Goal: Task Accomplishment & Management: Complete application form

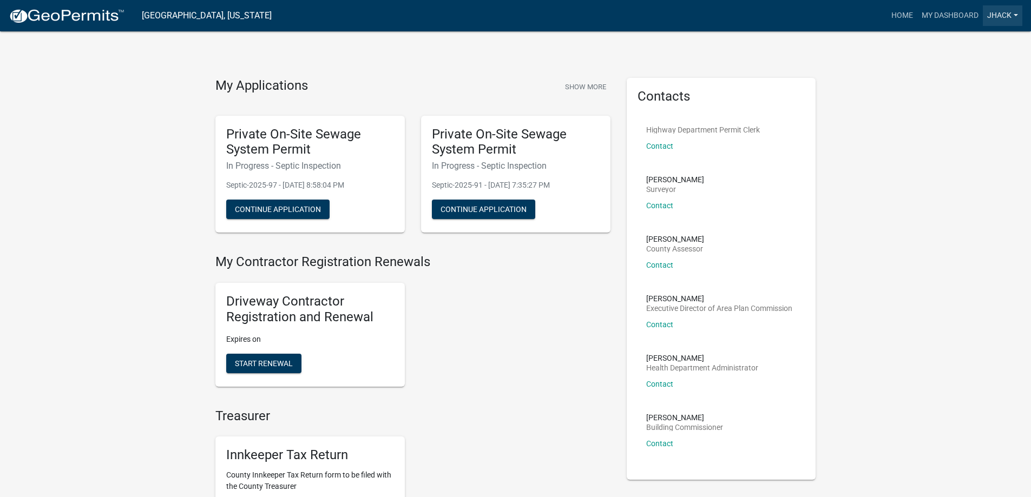
click at [1001, 15] on link "jhack" at bounding box center [1003, 15] width 40 height 21
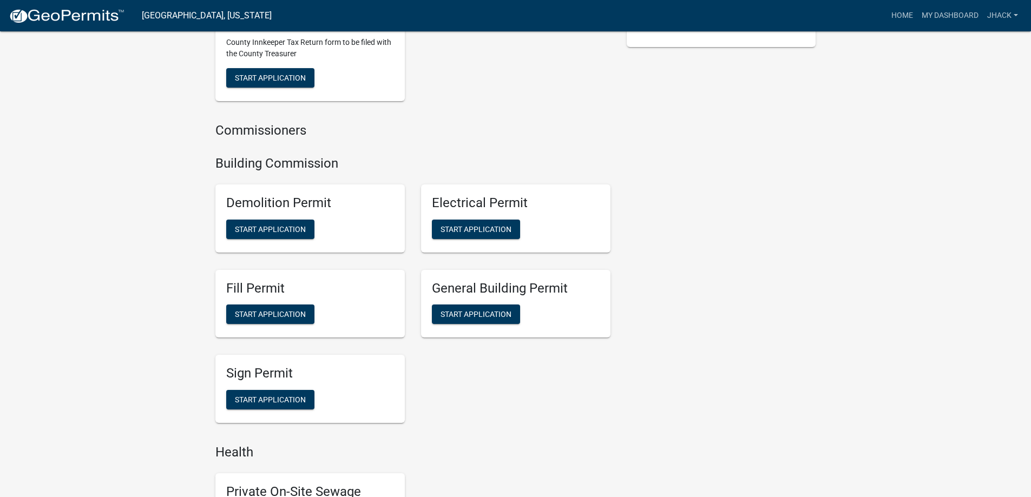
scroll to position [649, 0]
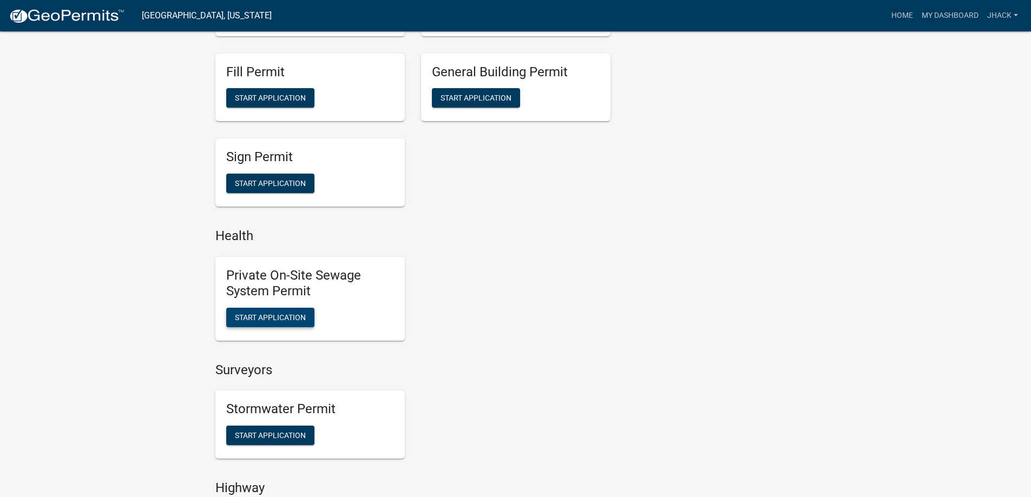
click at [288, 314] on span "Start Application" at bounding box center [270, 317] width 71 height 9
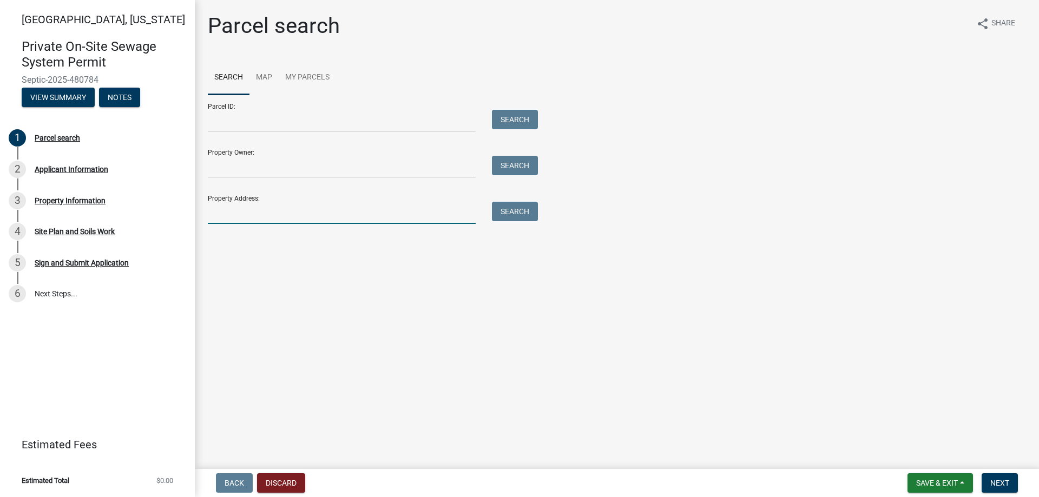
click at [231, 218] on input "Property Address:" at bounding box center [342, 213] width 268 height 22
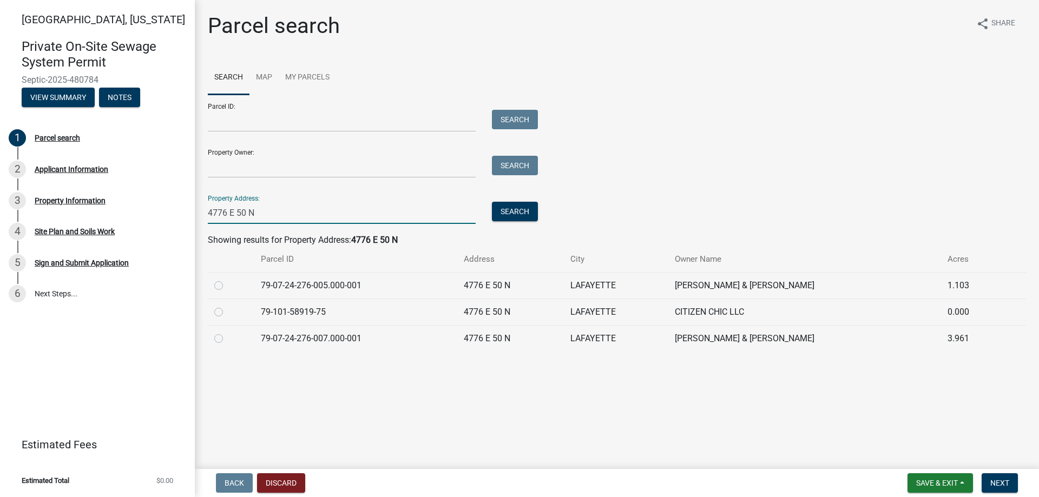
type input "4776 E 50 N"
click at [227, 332] on label at bounding box center [227, 332] width 0 height 0
click at [227, 336] on input "radio" at bounding box center [230, 335] width 7 height 7
radio input "true"
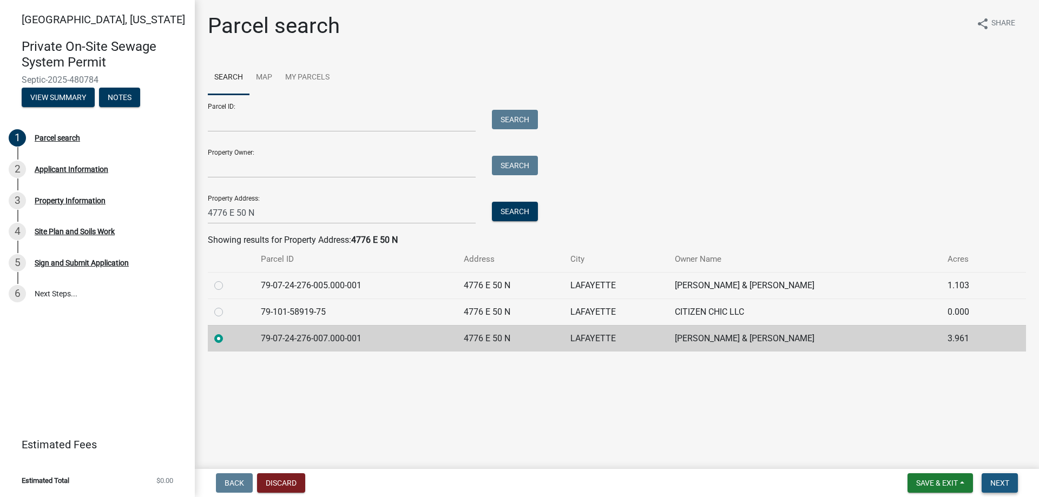
click at [1002, 483] on span "Next" at bounding box center [999, 483] width 19 height 9
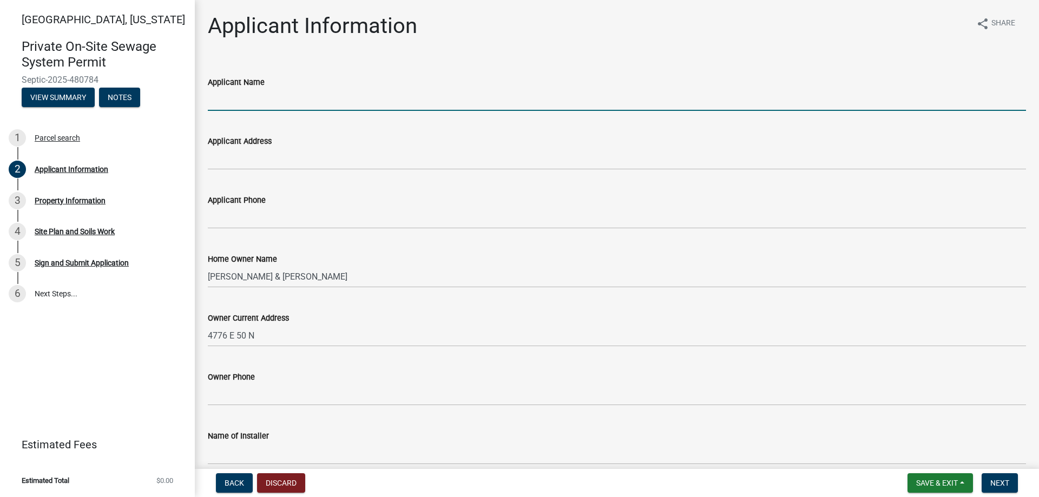
click at [240, 103] on input "Applicant Name" at bounding box center [617, 100] width 818 height 22
type input "[PERSON_NAME]"
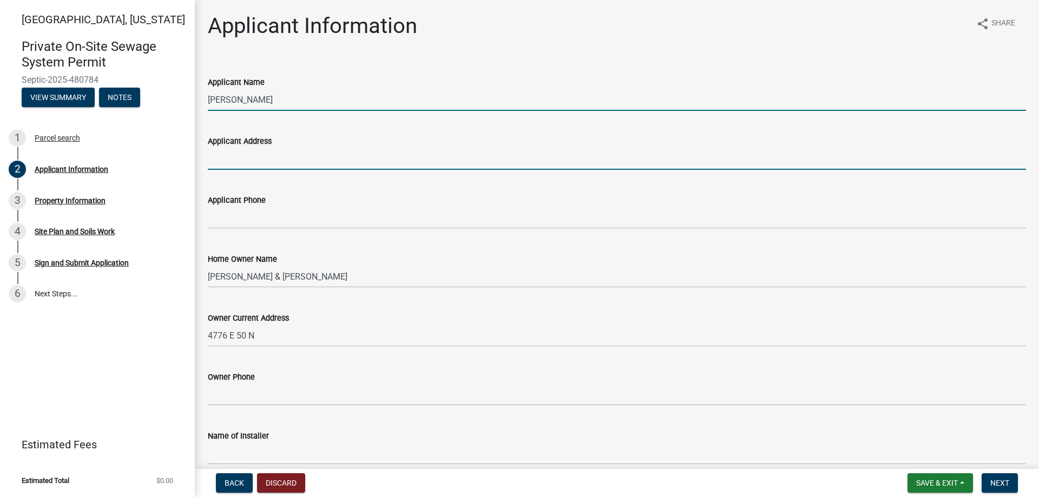
click at [265, 163] on input "Applicant Address" at bounding box center [617, 159] width 818 height 22
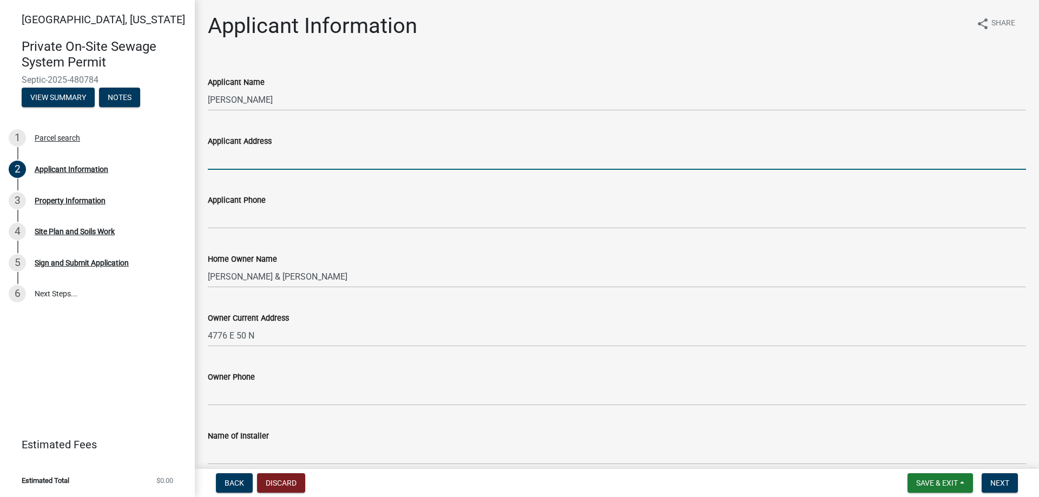
type input "6204 S 150 W"
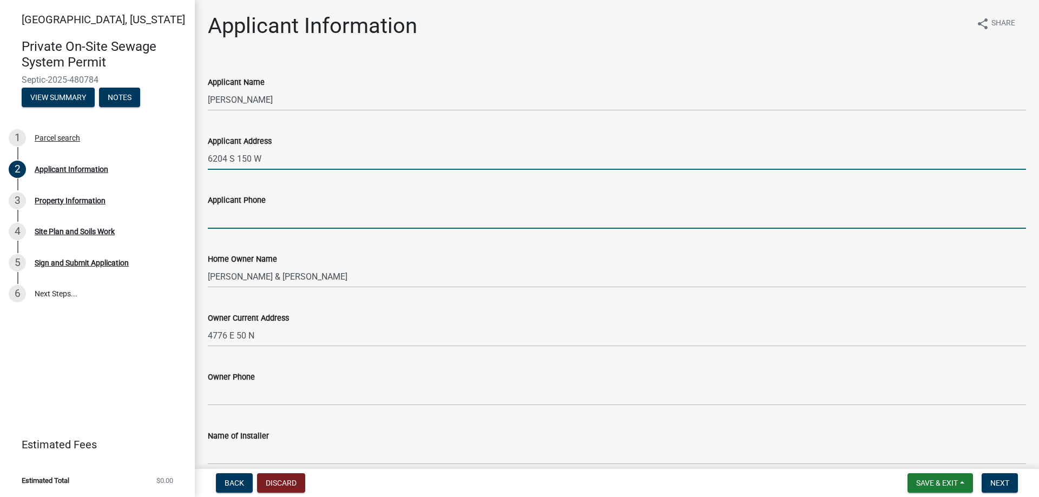
type input "7654917795"
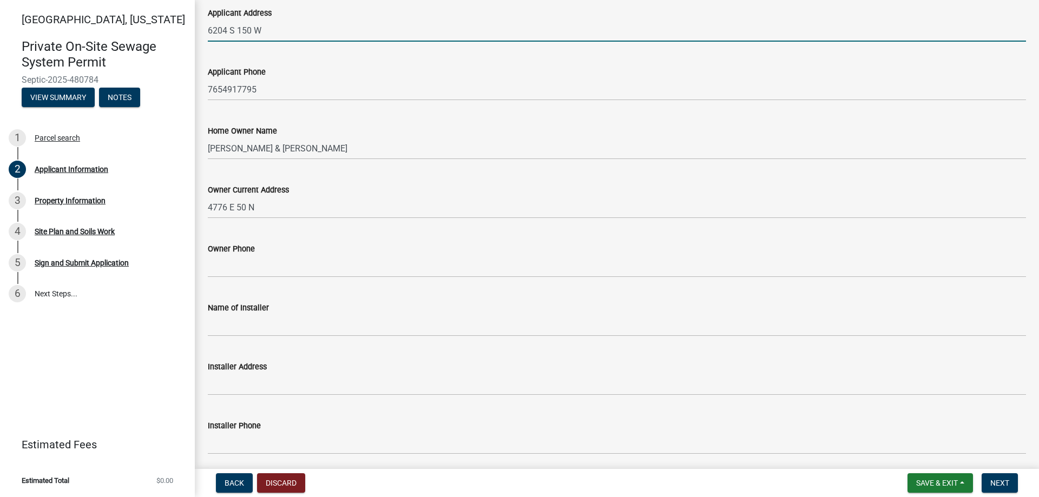
scroll to position [162, 0]
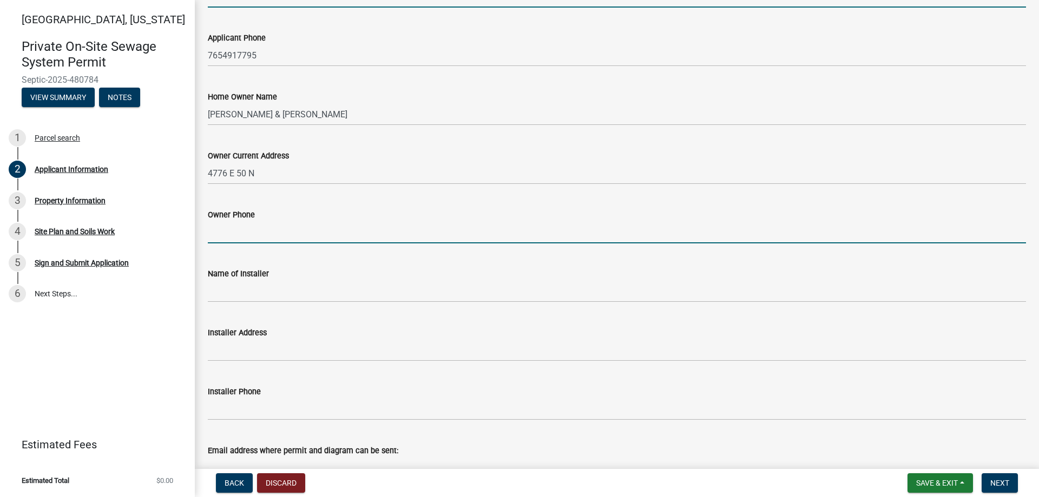
click at [255, 239] on input "Owner Phone" at bounding box center [617, 232] width 818 height 22
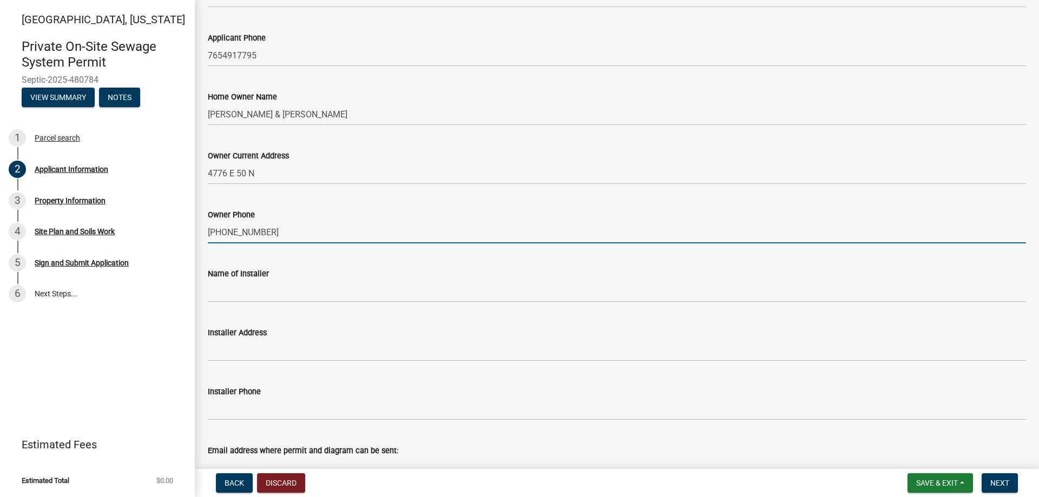
type input "[PHONE_NUMBER]"
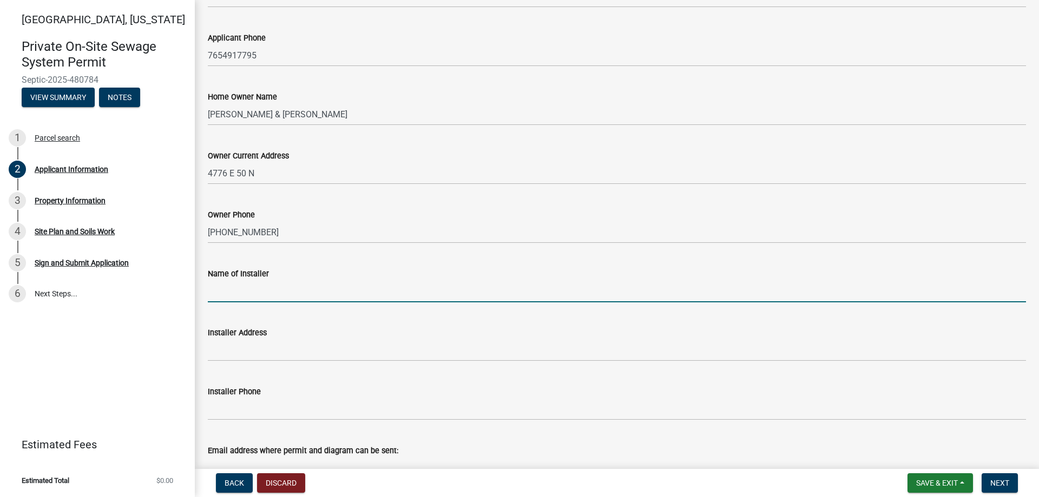
click at [233, 290] on input "Name of Installer" at bounding box center [617, 291] width 818 height 22
type input "Hack Excavating Inc."
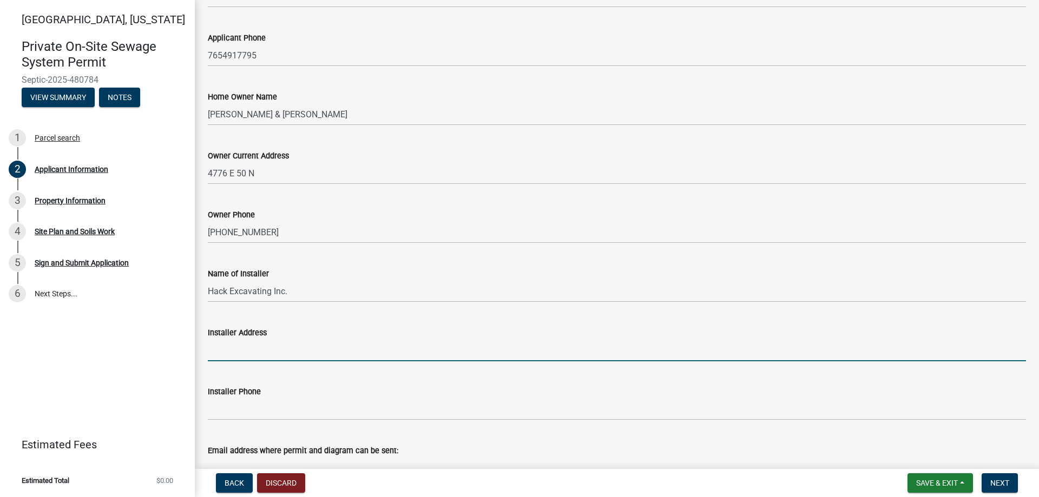
click at [261, 355] on input "Installer Address" at bounding box center [617, 350] width 818 height 22
type input "6204 S 150 W"
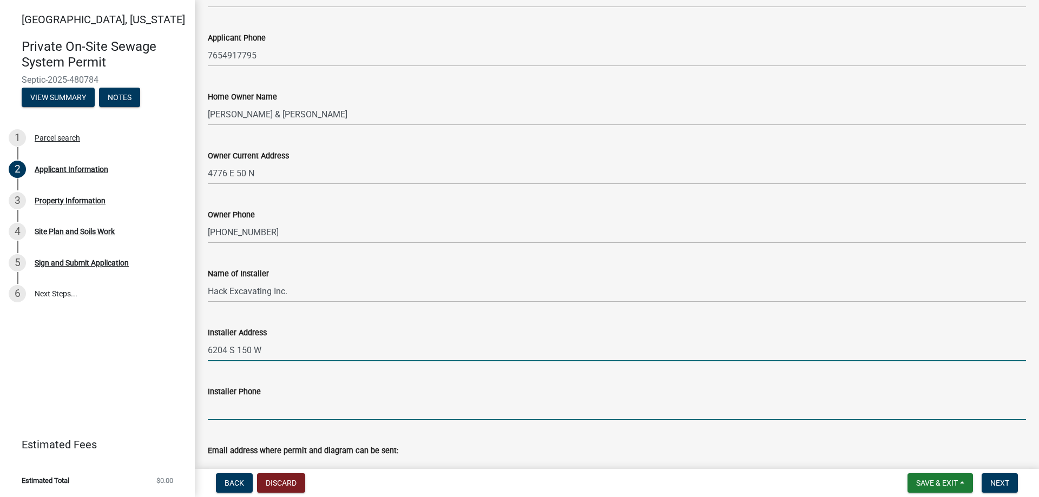
type input "7654917795"
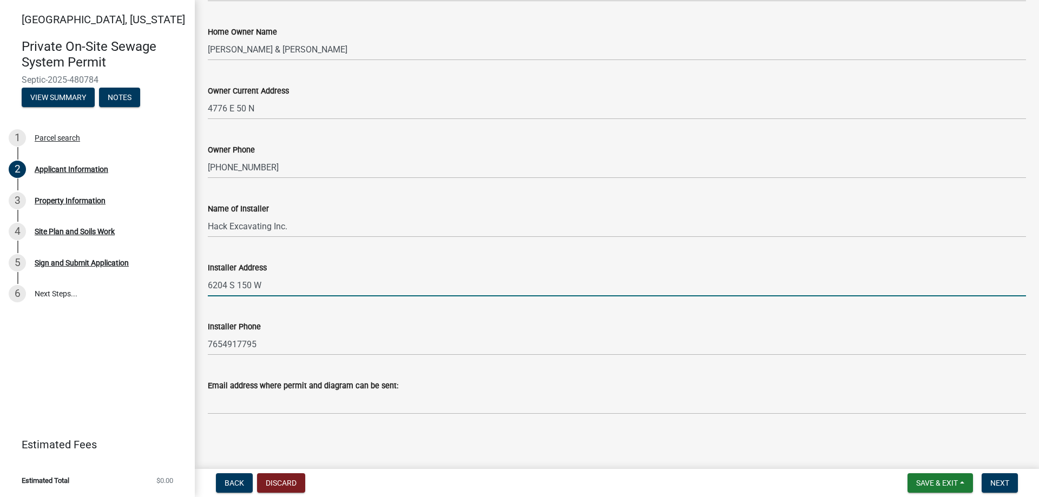
scroll to position [228, 0]
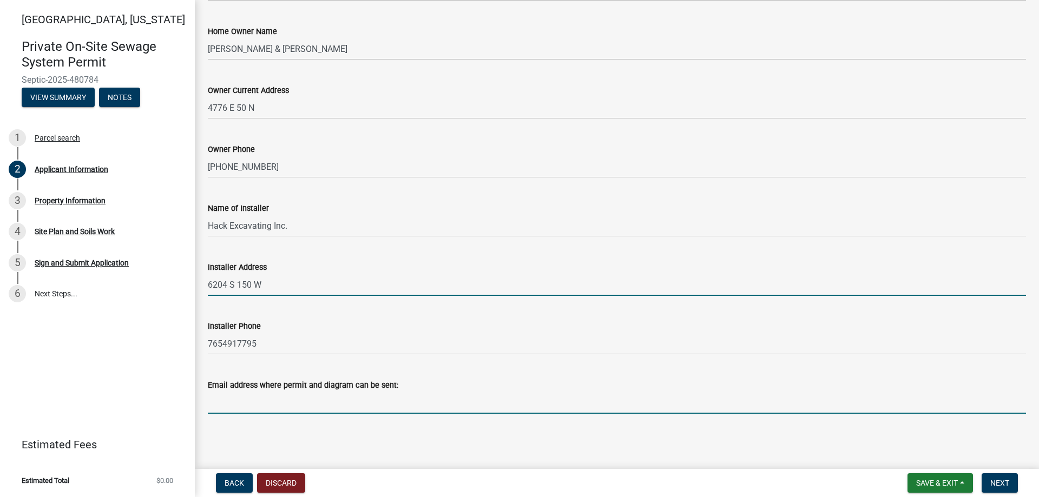
click at [259, 407] on input "Email address where permit and diagram can be sent:" at bounding box center [617, 403] width 818 height 22
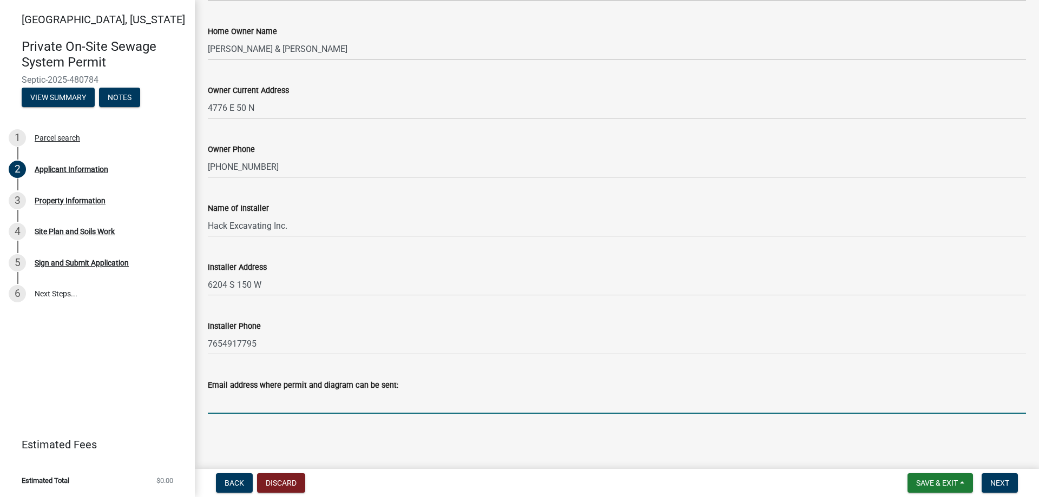
type input "[EMAIL_ADDRESS][DOMAIN_NAME]"
click at [998, 477] on button "Next" at bounding box center [1000, 483] width 36 height 19
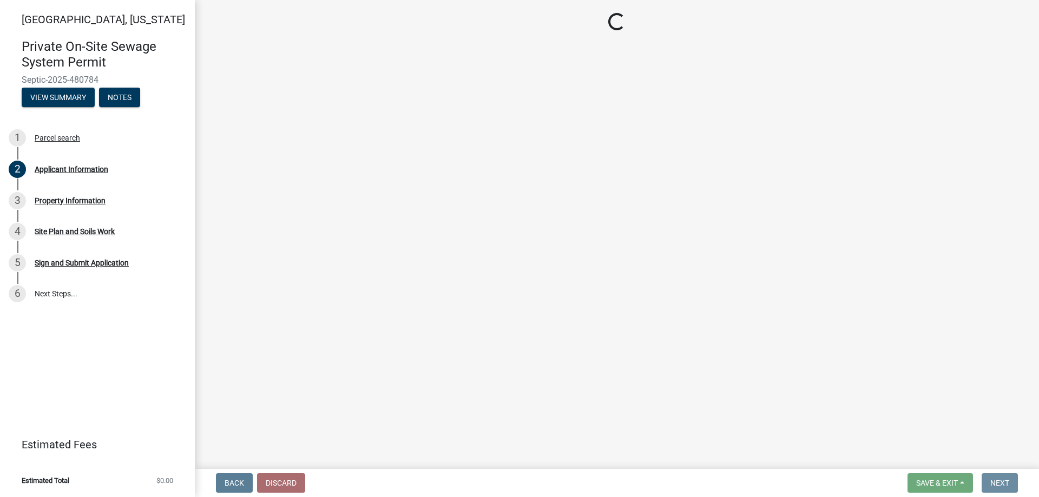
scroll to position [0, 0]
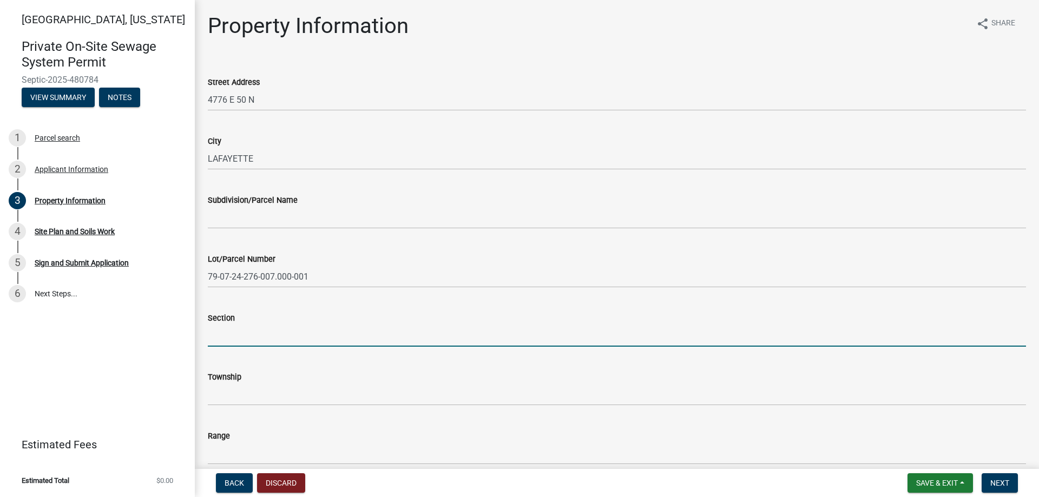
click at [241, 333] on input "Section" at bounding box center [617, 336] width 818 height 22
type input "24"
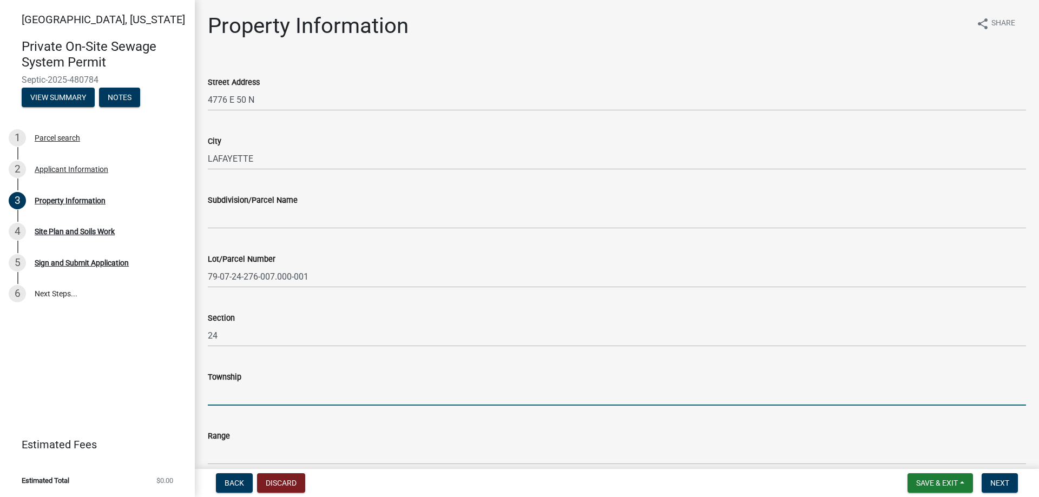
click at [232, 397] on input "Township" at bounding box center [617, 395] width 818 height 22
type input "23"
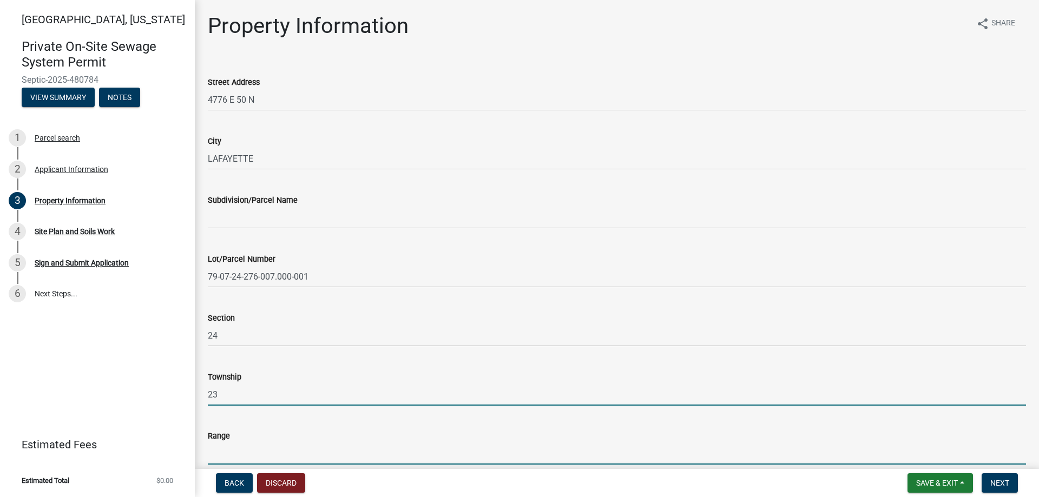
click at [228, 457] on input "Range" at bounding box center [617, 454] width 818 height 22
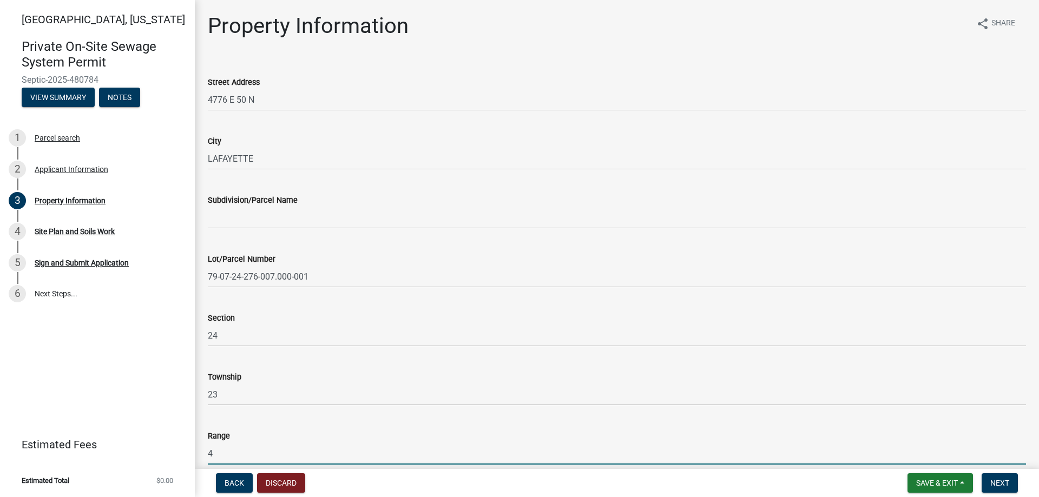
scroll to position [216, 0]
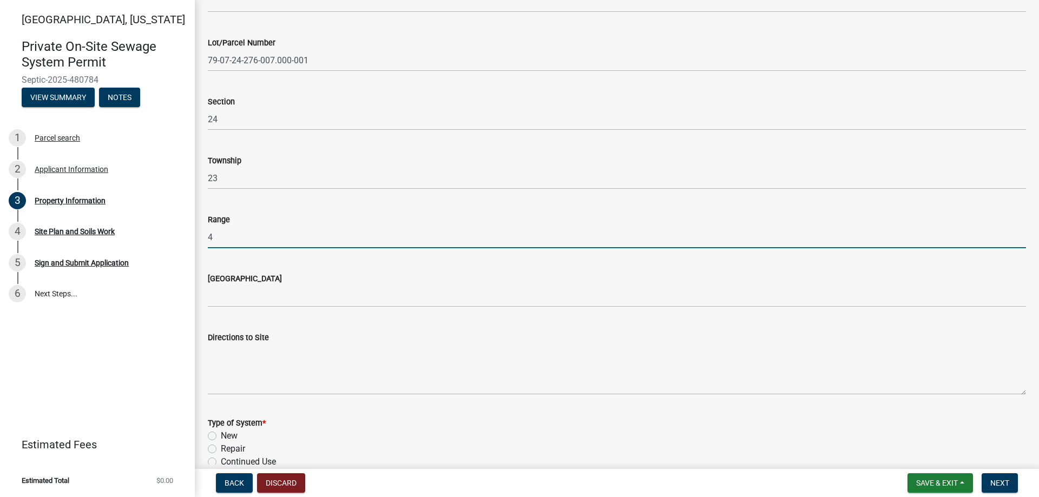
type input "4"
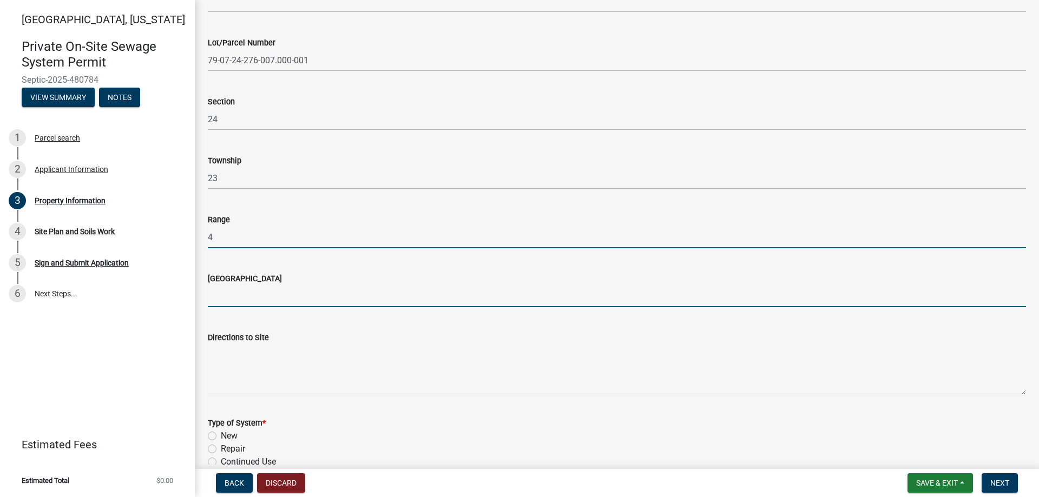
click at [271, 297] on input "[GEOGRAPHIC_DATA]" at bounding box center [617, 296] width 818 height 22
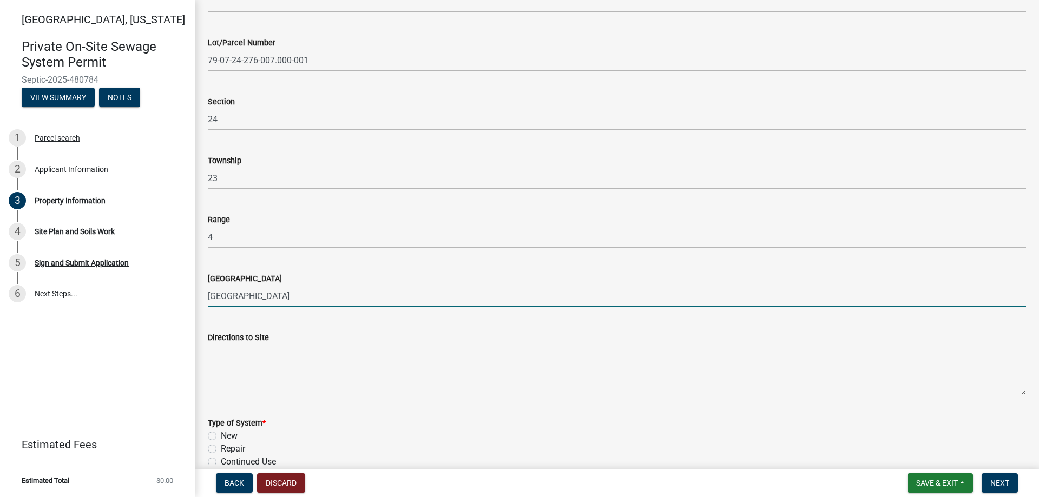
type input "[GEOGRAPHIC_DATA]"
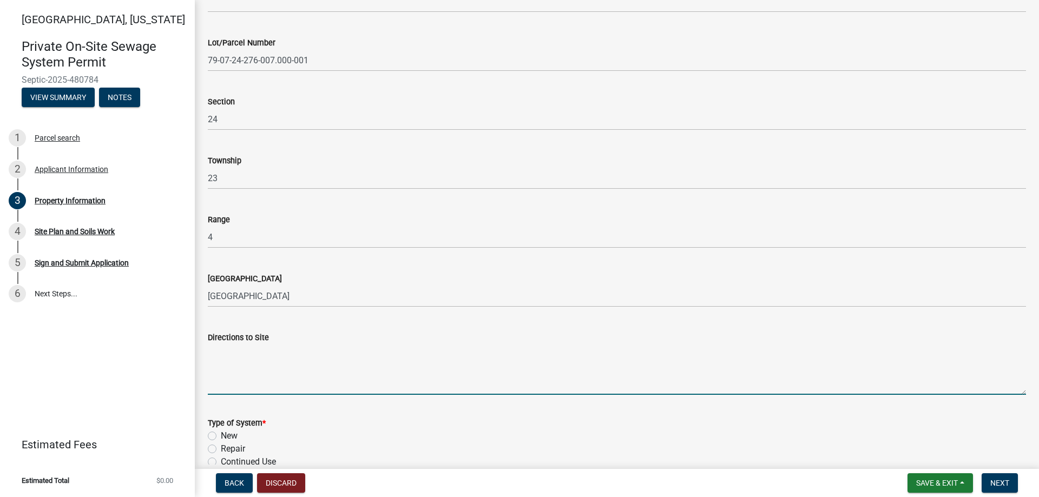
click at [234, 359] on textarea "Directions to Site" at bounding box center [617, 369] width 818 height 51
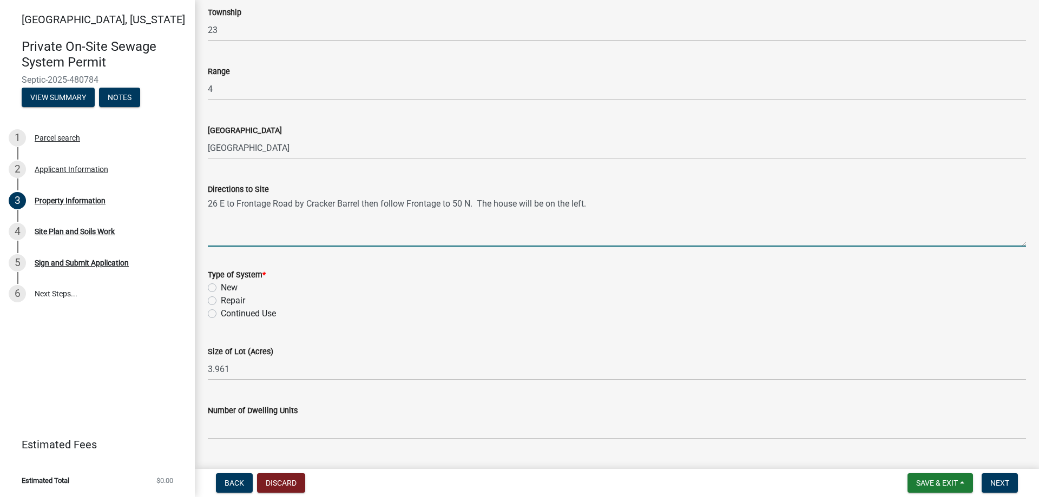
scroll to position [379, 0]
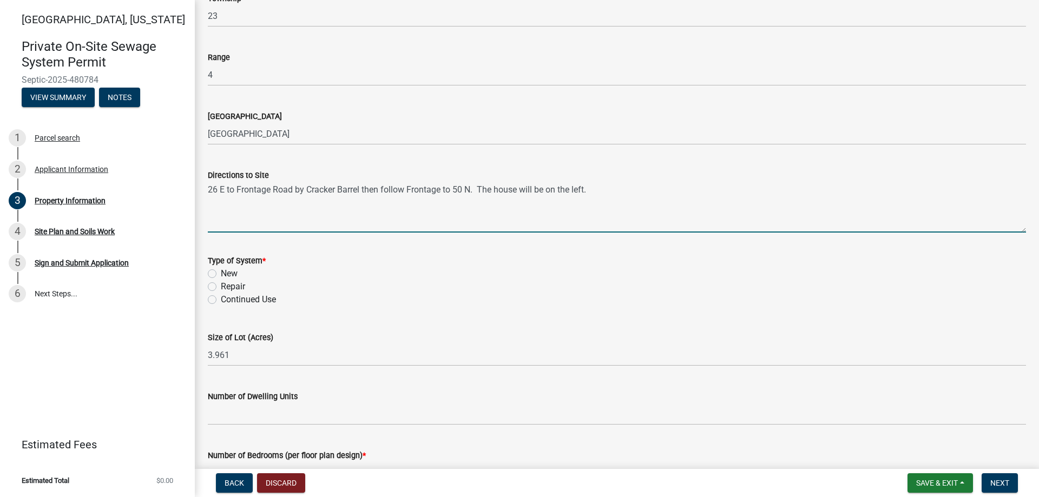
type textarea "26 E to Frontage Road by Cracker Barrel then follow Frontage to 50 N. The house…"
click at [221, 274] on label "New" at bounding box center [229, 273] width 17 height 13
click at [221, 274] on input "New" at bounding box center [224, 270] width 7 height 7
radio input "true"
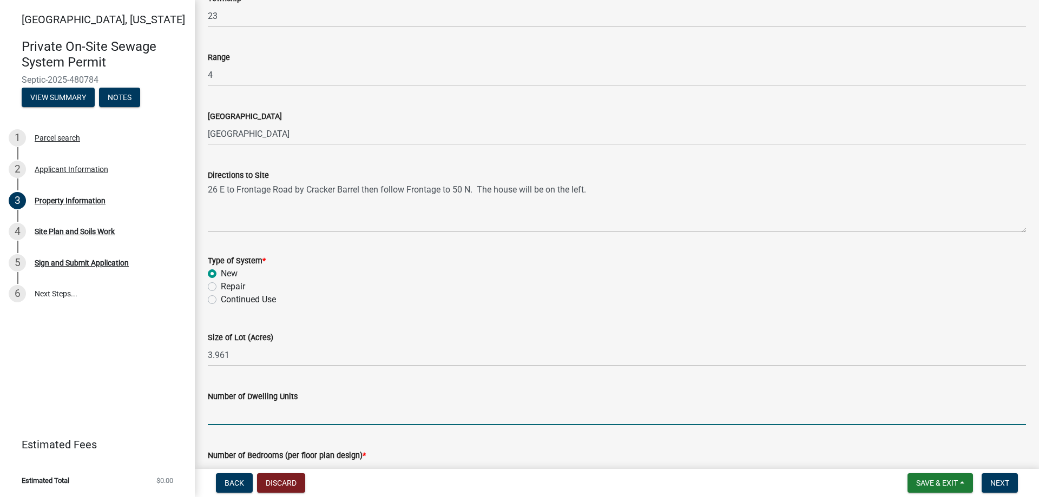
click at [259, 410] on input "Number of Dwelling Units" at bounding box center [617, 414] width 818 height 22
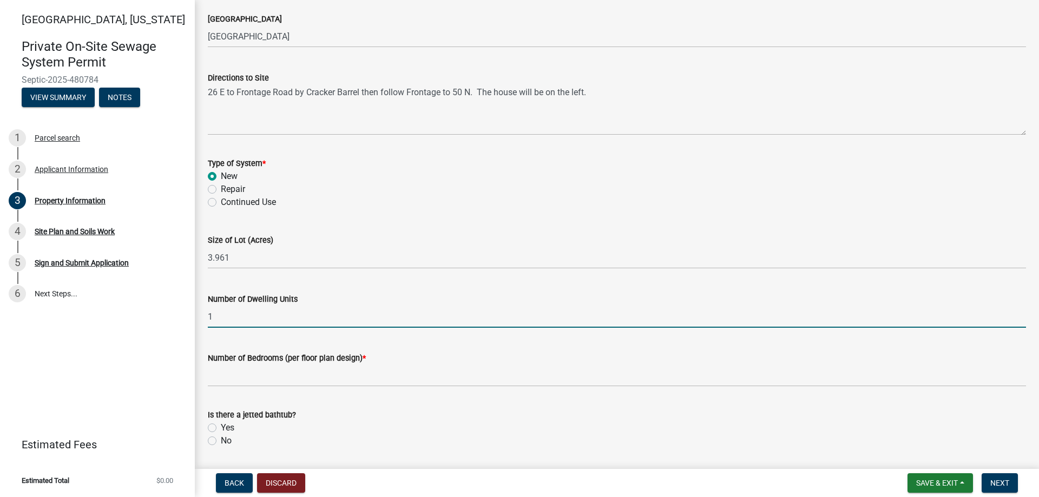
scroll to position [487, 0]
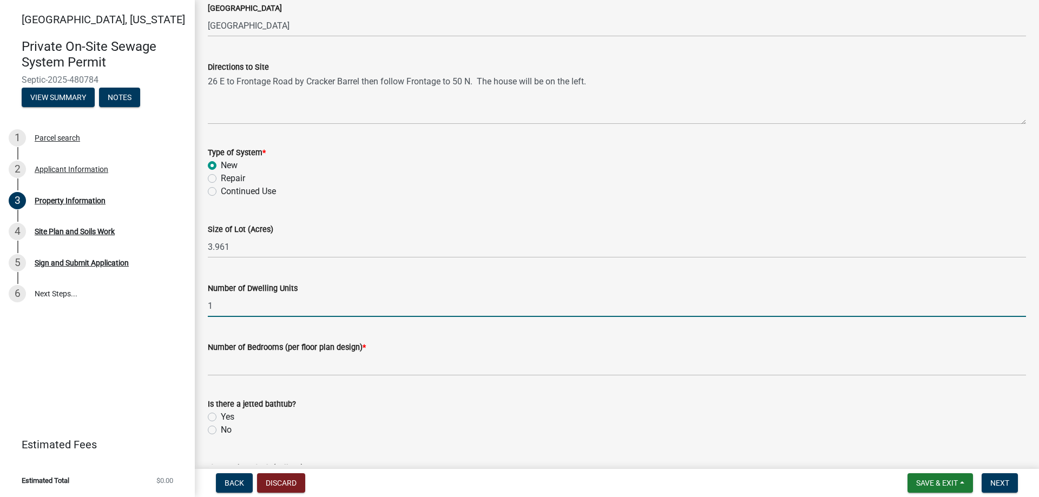
type input "1"
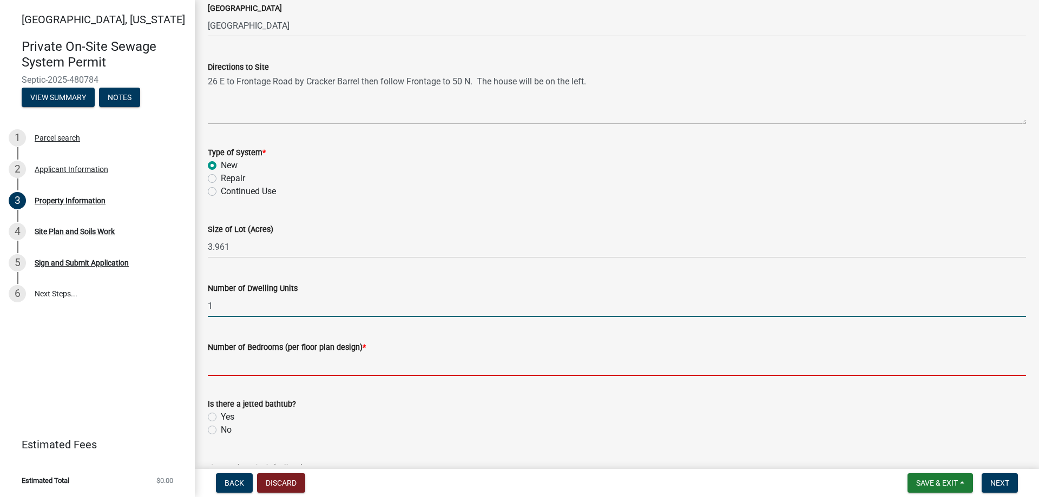
click at [248, 360] on input "Number of Bedrooms (per floor plan design) *" at bounding box center [617, 365] width 818 height 22
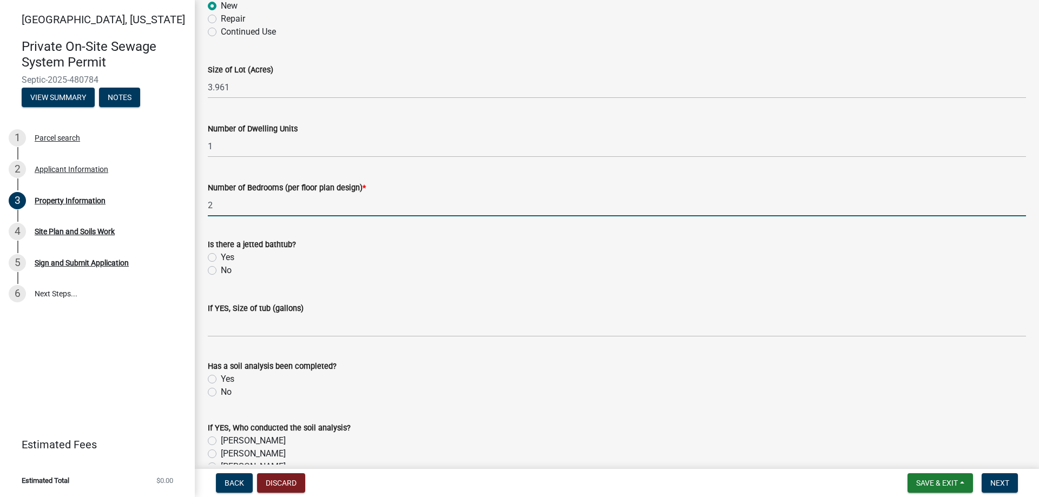
scroll to position [649, 0]
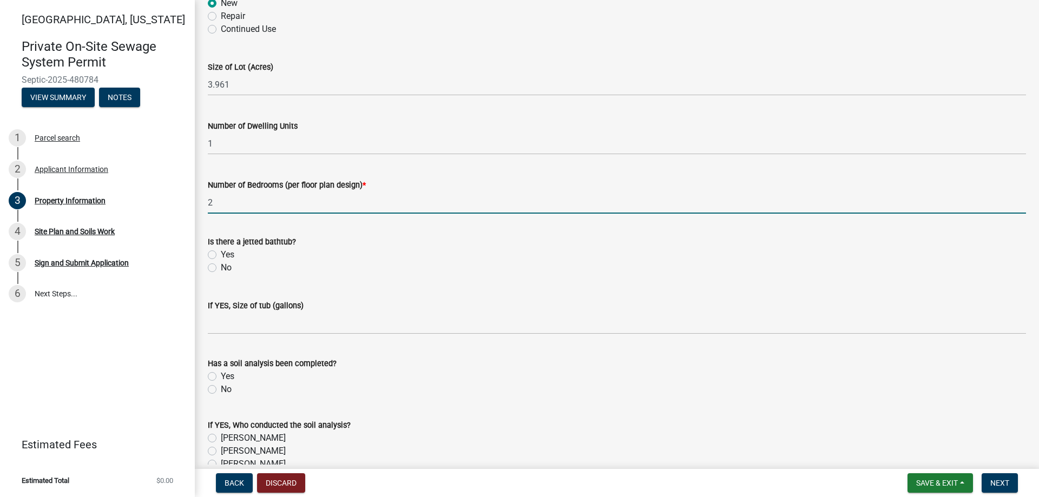
type input "2"
click at [221, 270] on label "No" at bounding box center [226, 267] width 11 height 13
click at [221, 268] on input "No" at bounding box center [224, 264] width 7 height 7
radio input "true"
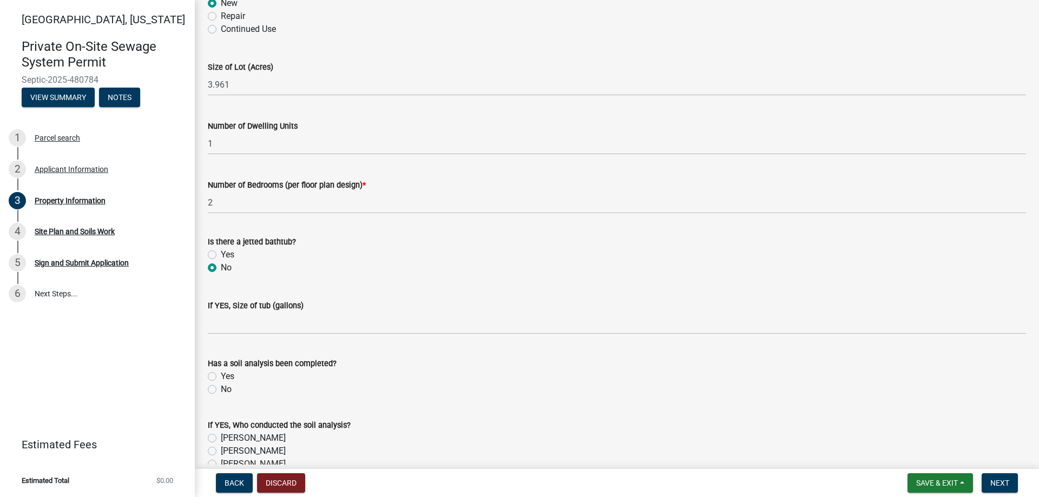
scroll to position [758, 0]
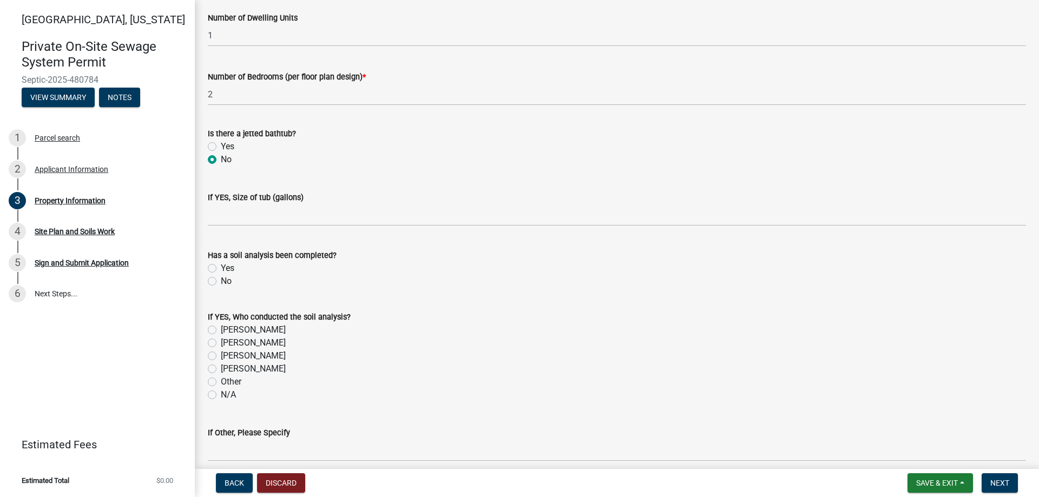
click at [221, 369] on label "[PERSON_NAME]" at bounding box center [253, 369] width 65 height 13
click at [221, 369] on input "[PERSON_NAME]" at bounding box center [224, 366] width 7 height 7
radio input "true"
click at [221, 268] on label "Yes" at bounding box center [228, 268] width 14 height 13
click at [221, 268] on input "Yes" at bounding box center [224, 265] width 7 height 7
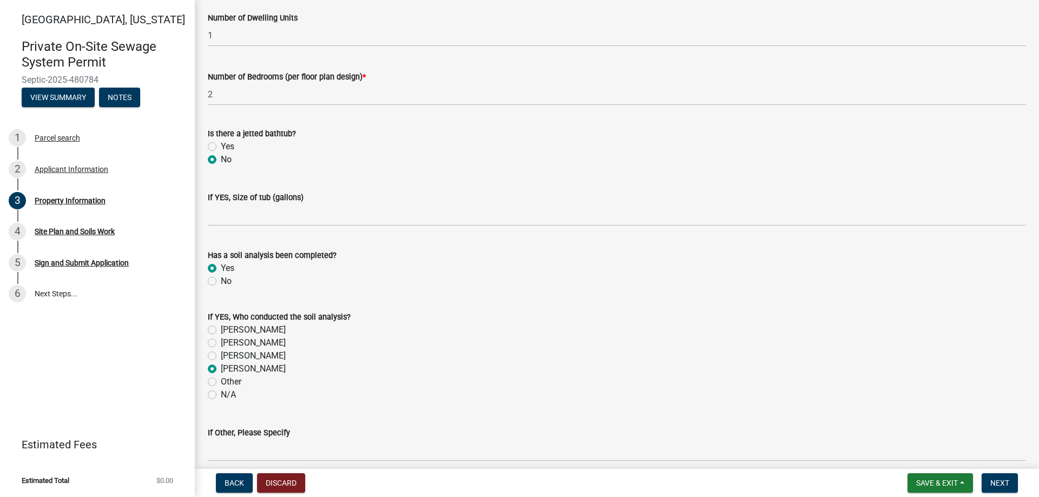
radio input "true"
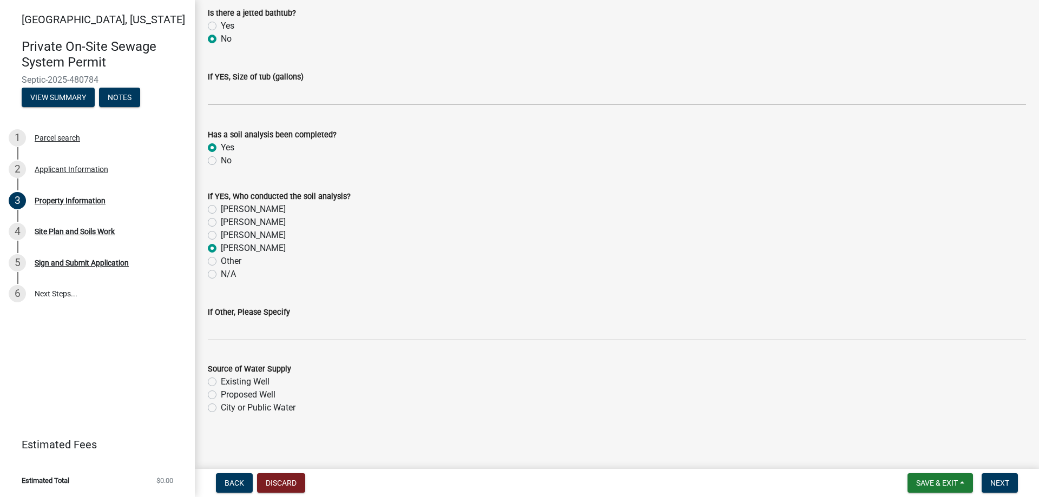
scroll to position [880, 0]
click at [221, 380] on label "Existing Well" at bounding box center [245, 380] width 49 height 13
click at [221, 380] on input "Existing Well" at bounding box center [224, 377] width 7 height 7
radio input "true"
click at [997, 479] on span "Next" at bounding box center [999, 483] width 19 height 9
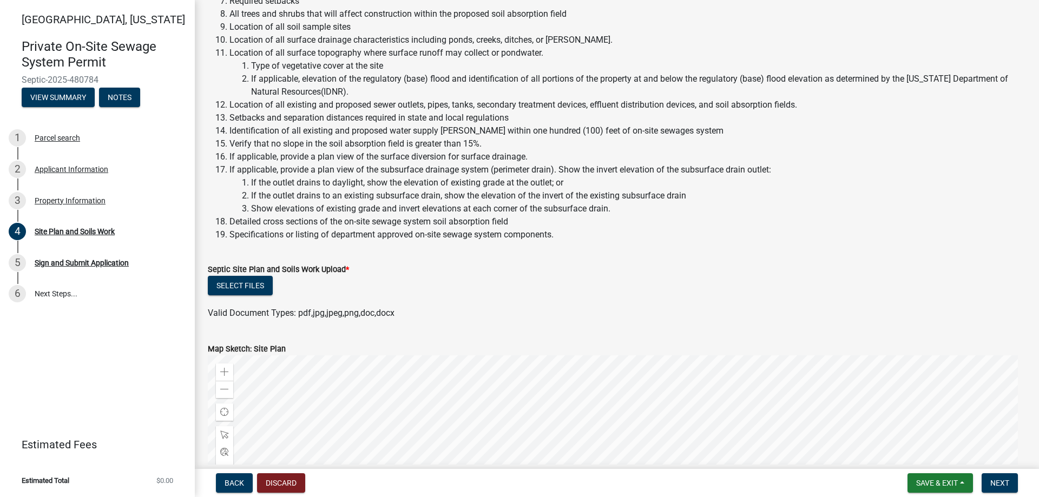
scroll to position [271, 0]
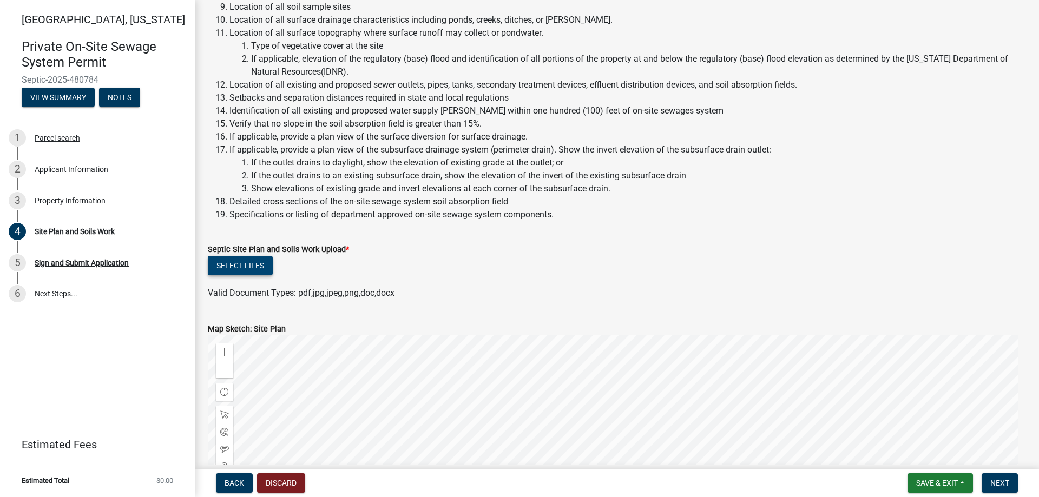
click at [248, 264] on button "Select files" at bounding box center [240, 265] width 65 height 19
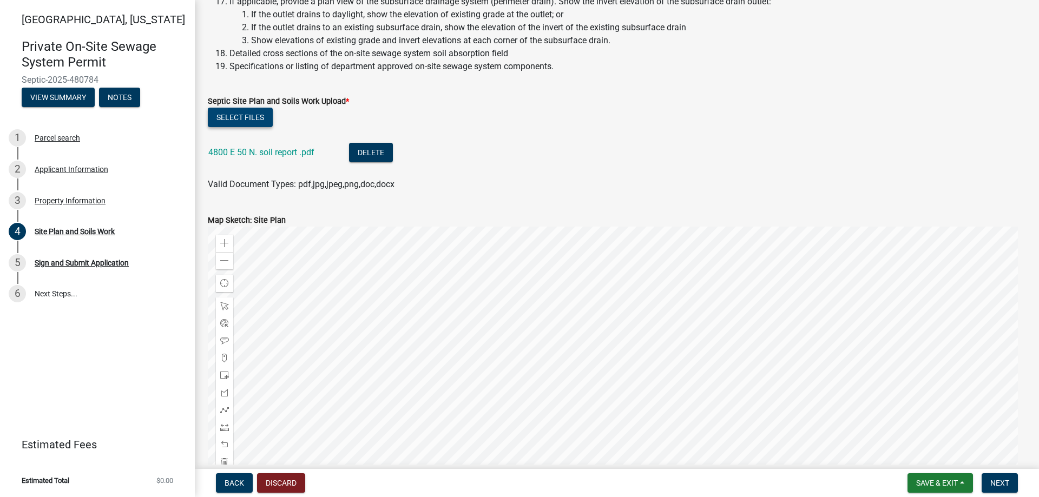
scroll to position [503, 0]
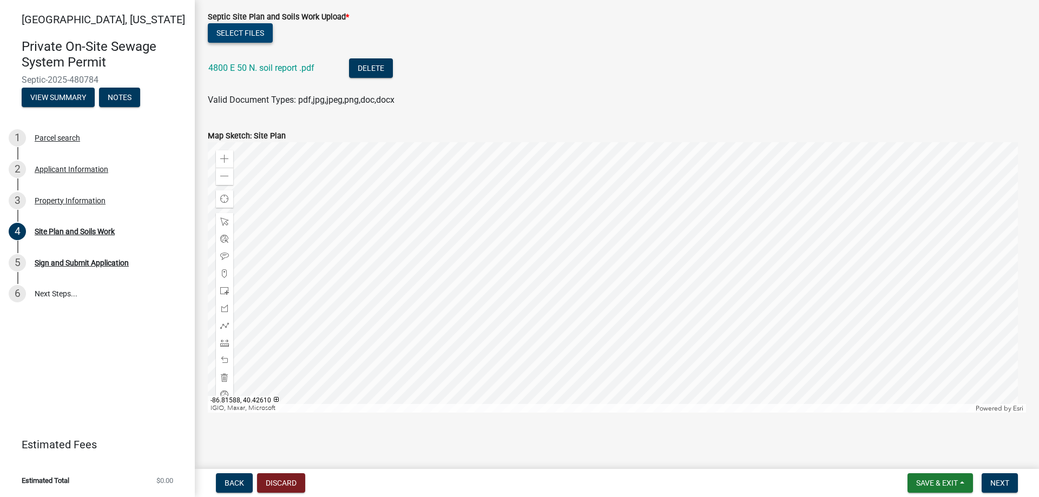
click at [255, 33] on button "Select files" at bounding box center [240, 32] width 65 height 19
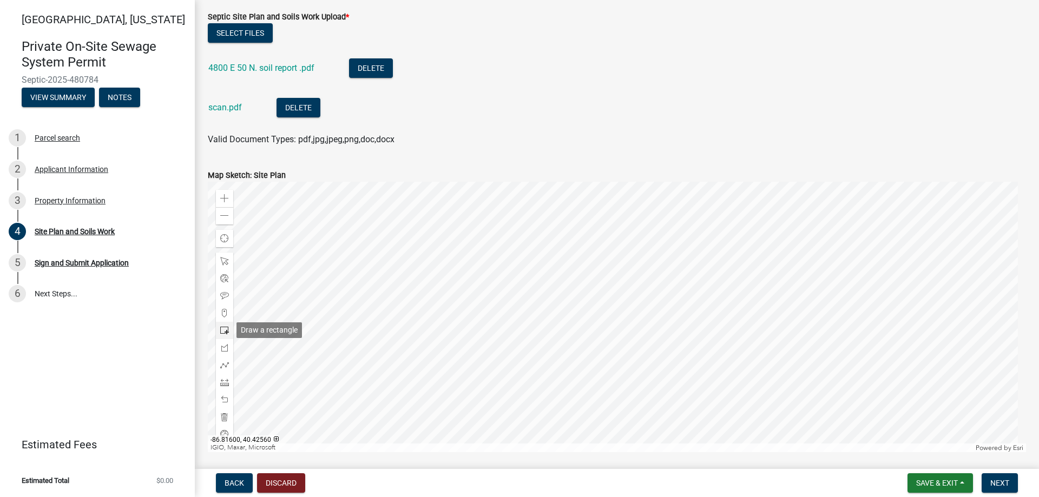
click at [221, 333] on span at bounding box center [224, 330] width 9 height 9
click at [561, 193] on div at bounding box center [617, 317] width 818 height 271
click at [228, 419] on span at bounding box center [224, 417] width 9 height 9
click at [223, 330] on span at bounding box center [224, 330] width 9 height 9
click at [619, 220] on div at bounding box center [617, 317] width 818 height 271
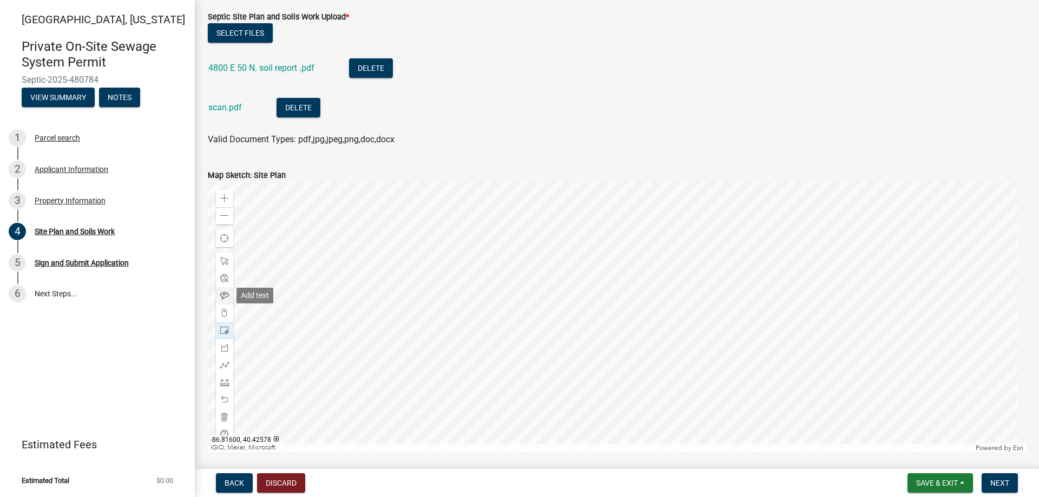
click at [227, 297] on span at bounding box center [224, 296] width 9 height 9
click at [564, 208] on div at bounding box center [617, 317] width 818 height 271
click at [220, 330] on span at bounding box center [224, 330] width 9 height 9
click at [562, 310] on div at bounding box center [617, 317] width 818 height 271
click at [226, 293] on span at bounding box center [224, 296] width 9 height 9
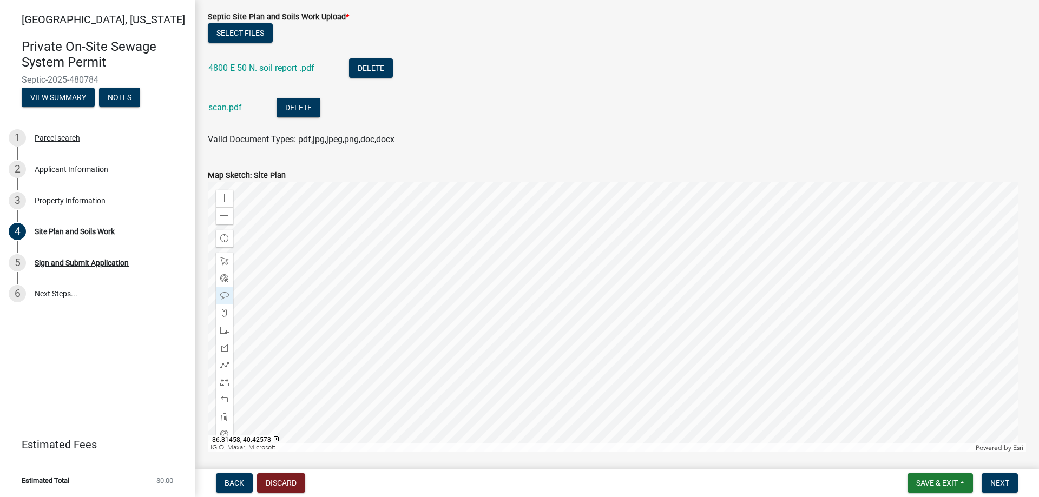
click at [537, 295] on div at bounding box center [617, 317] width 818 height 271
click at [1007, 482] on span "Next" at bounding box center [999, 483] width 19 height 9
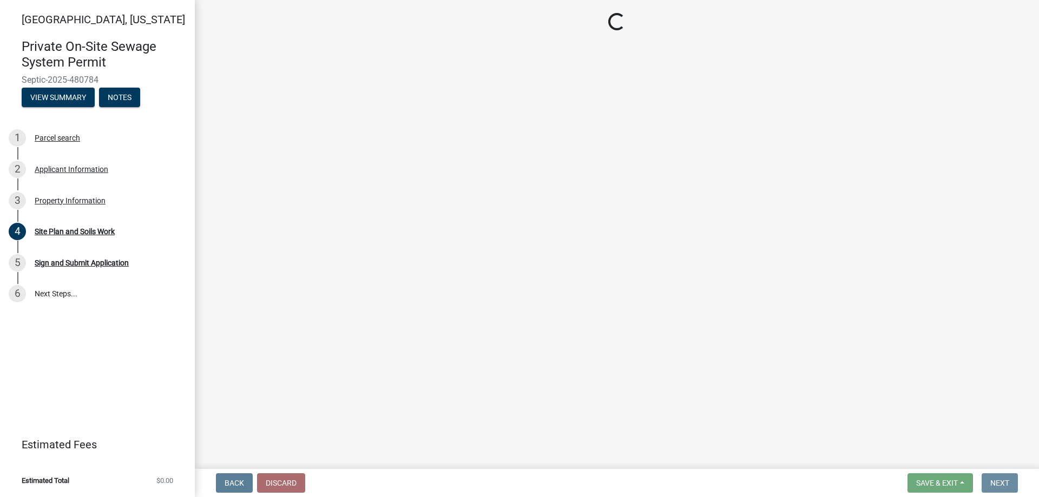
scroll to position [0, 0]
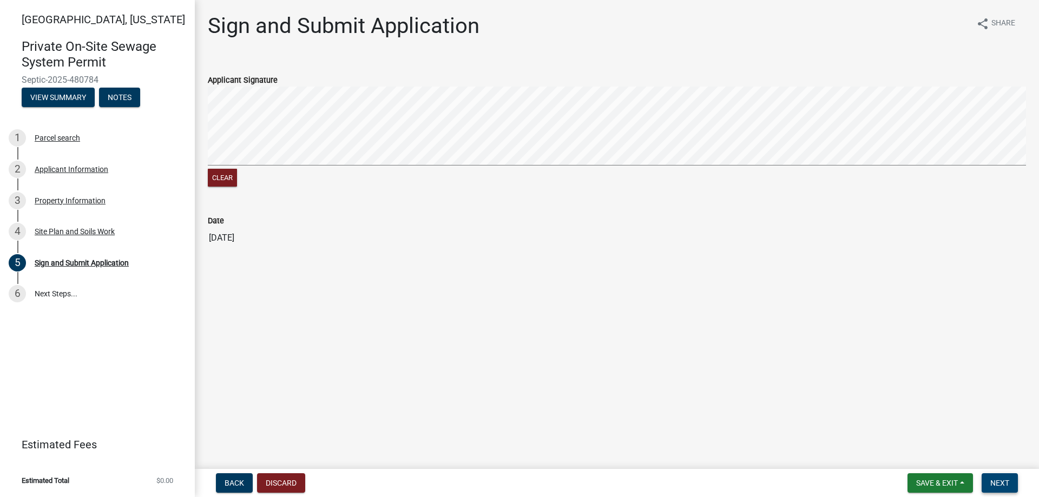
click at [995, 482] on span "Next" at bounding box center [999, 483] width 19 height 9
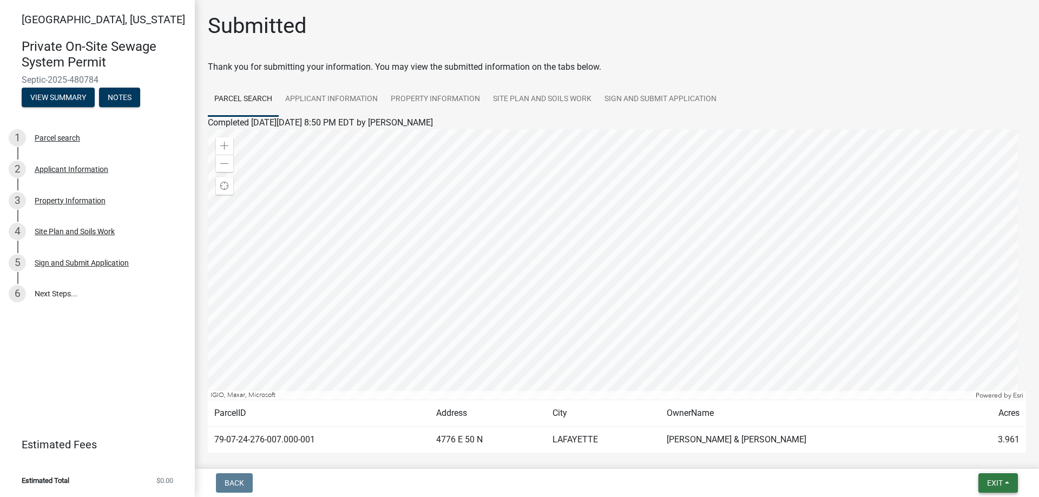
click at [995, 482] on span "Exit" at bounding box center [995, 483] width 16 height 9
click at [956, 454] on button "Save & Exit" at bounding box center [974, 455] width 87 height 26
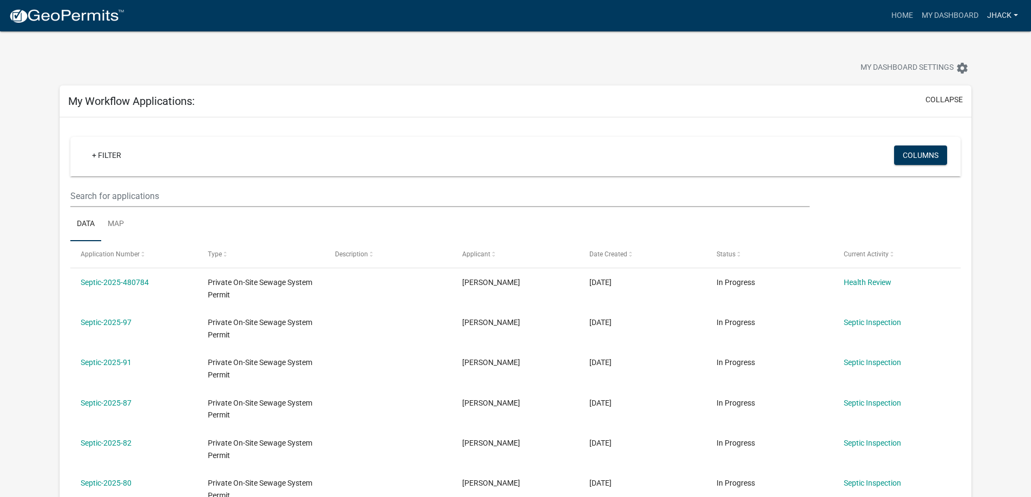
click at [1006, 17] on link "jhack" at bounding box center [1003, 15] width 40 height 21
click at [980, 78] on link "Logout" at bounding box center [979, 80] width 87 height 26
